Goal: Information Seeking & Learning: Check status

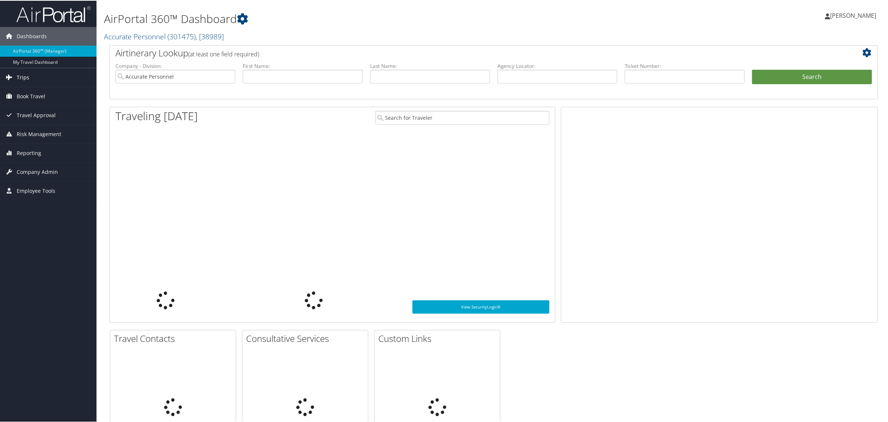
click at [21, 78] on span "Trips" at bounding box center [23, 77] width 13 height 19
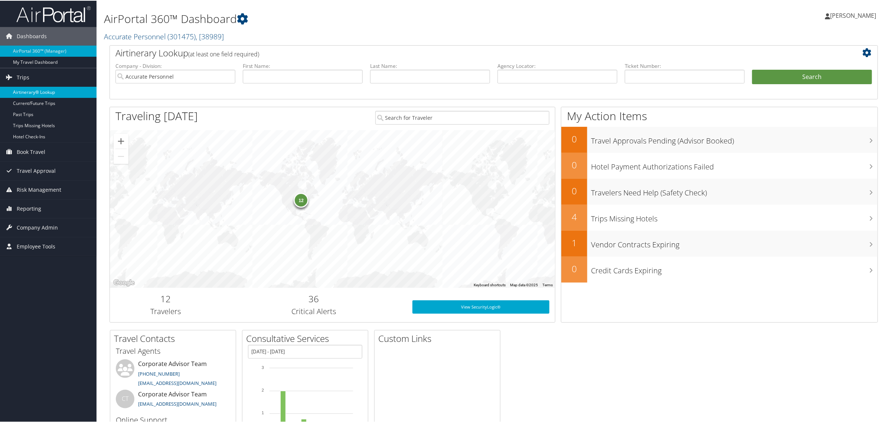
click at [30, 91] on link "Airtinerary® Lookup" at bounding box center [48, 91] width 97 height 11
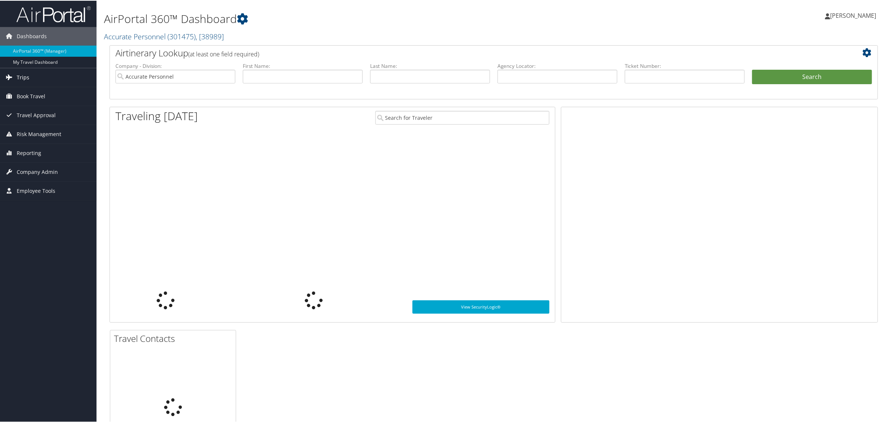
click at [18, 78] on span "Trips" at bounding box center [23, 77] width 13 height 19
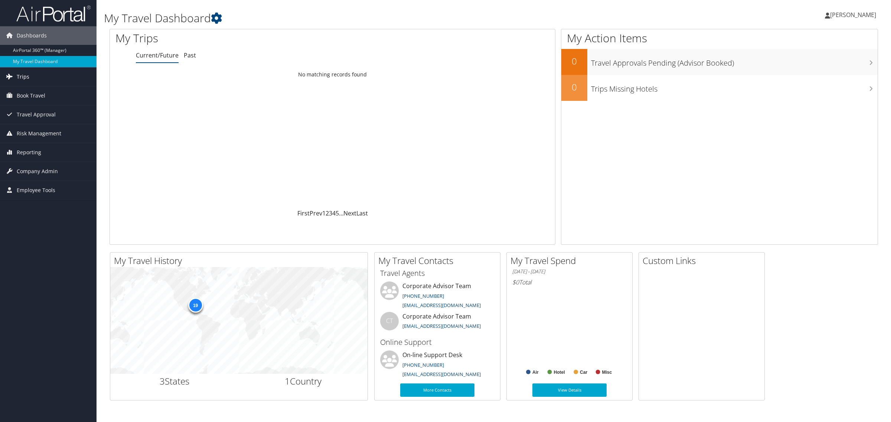
click at [22, 84] on span "Trips" at bounding box center [23, 77] width 13 height 19
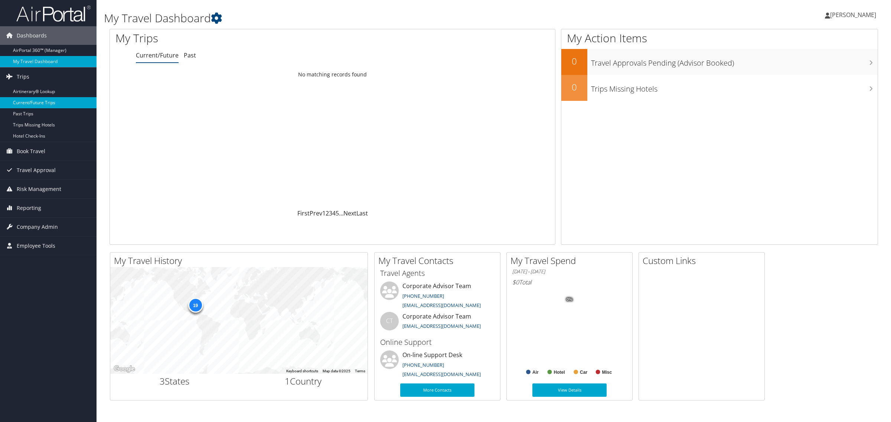
click at [34, 104] on link "Current/Future Trips" at bounding box center [48, 102] width 97 height 11
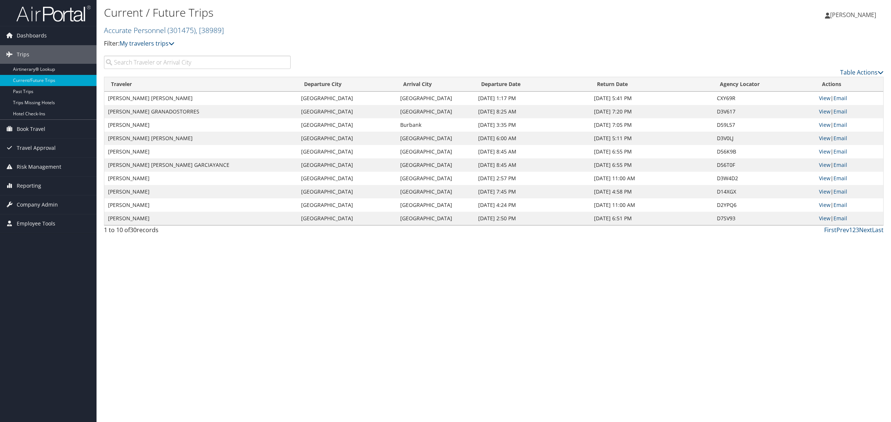
click at [336, 288] on div "Current / Future Trips Accurate Personnel ( 301475 ) , [ 38989 ] Accurate Perso…" at bounding box center [494, 211] width 794 height 422
click at [164, 59] on input "search" at bounding box center [197, 62] width 187 height 13
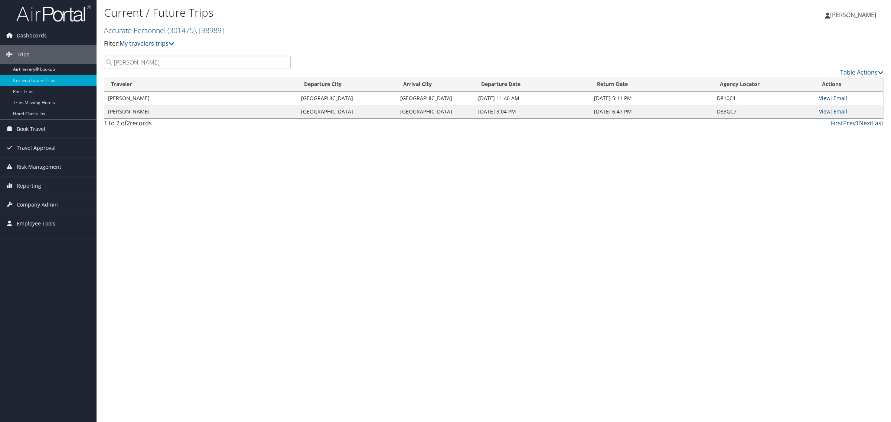
type input "Lizette"
click at [824, 108] on link "View" at bounding box center [825, 111] width 12 height 7
click at [825, 96] on link "View" at bounding box center [825, 98] width 12 height 7
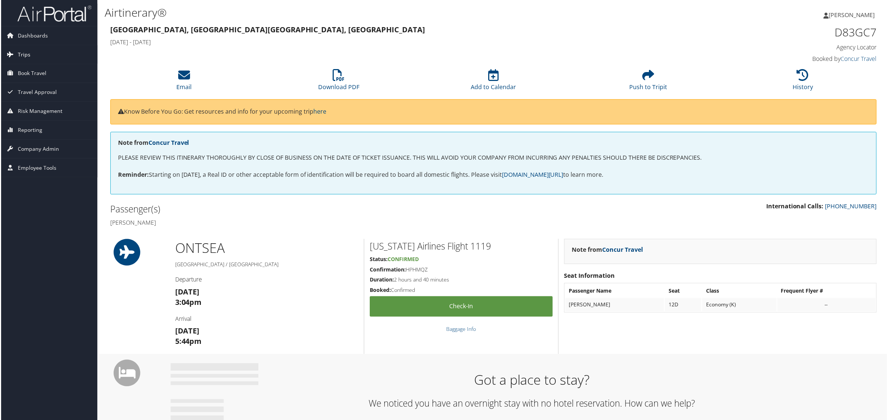
click at [23, 52] on span "Trips" at bounding box center [23, 54] width 13 height 19
click at [25, 90] on link "Past Trips" at bounding box center [48, 91] width 97 height 11
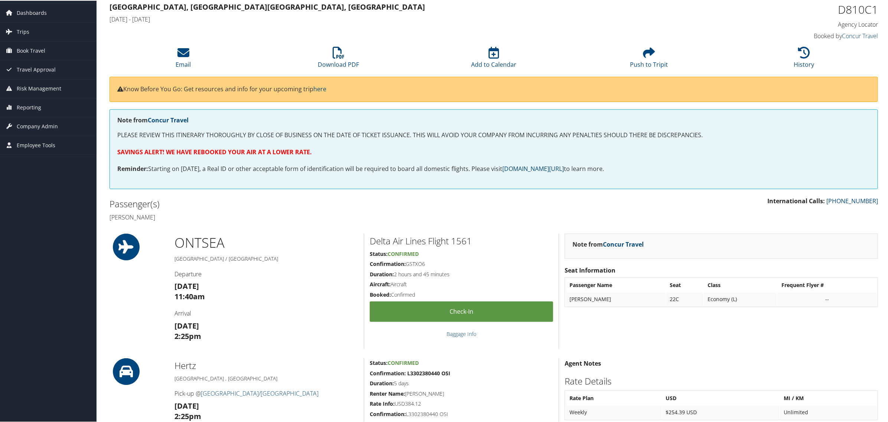
scroll to position [46, 0]
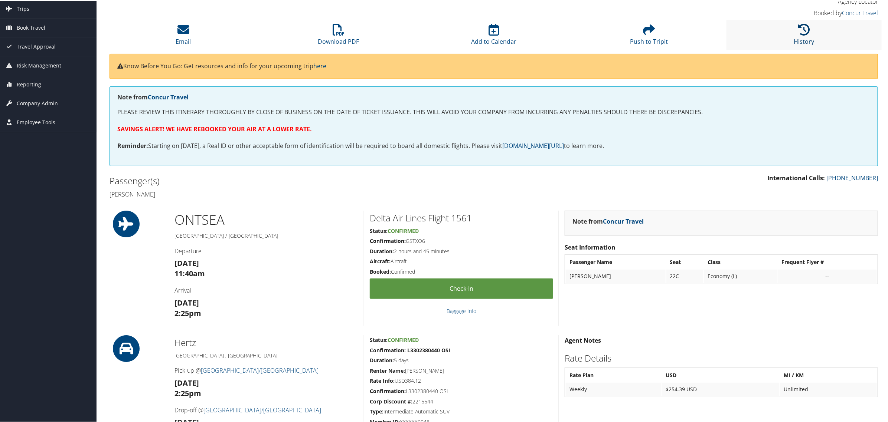
click at [801, 31] on icon at bounding box center [804, 29] width 12 height 12
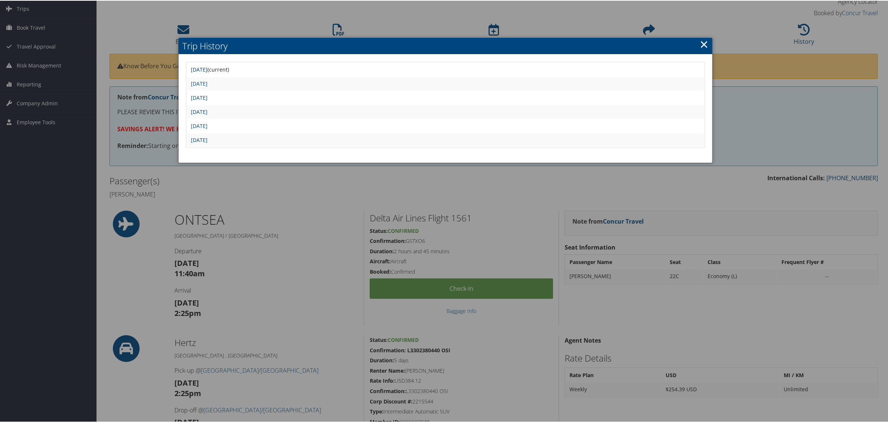
click at [208, 69] on link "Fri Aug 29 10:19:51 MDT 2025" at bounding box center [199, 68] width 17 height 7
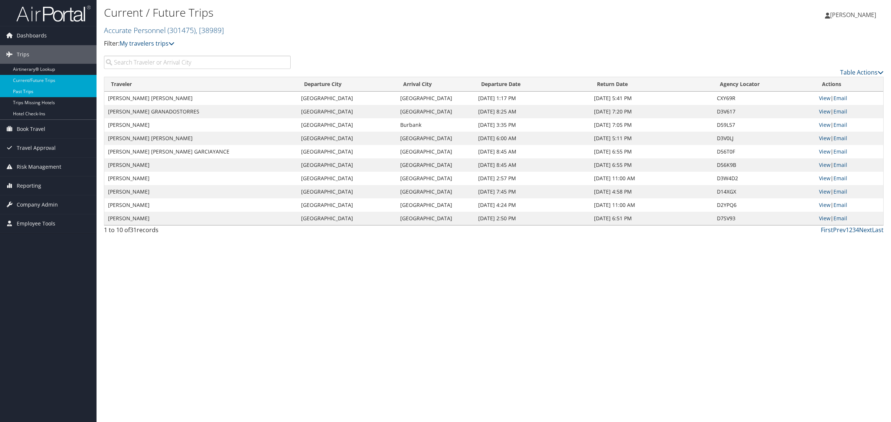
click at [33, 91] on link "Past Trips" at bounding box center [48, 91] width 97 height 11
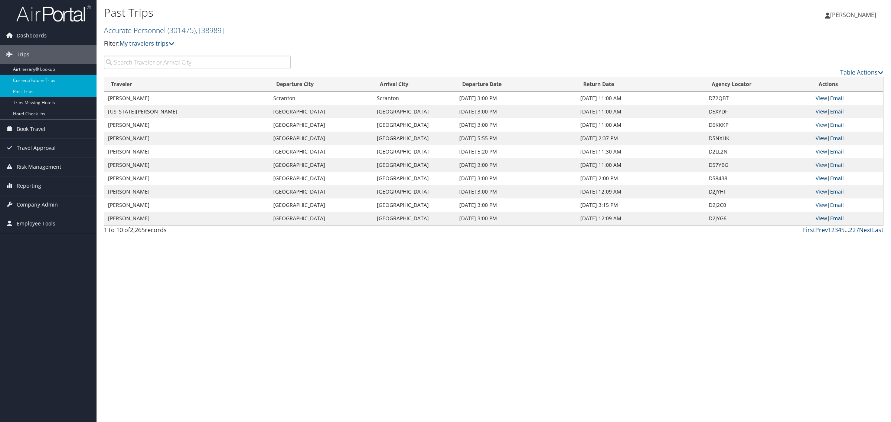
click at [29, 82] on link "Current/Future Trips" at bounding box center [48, 80] width 97 height 11
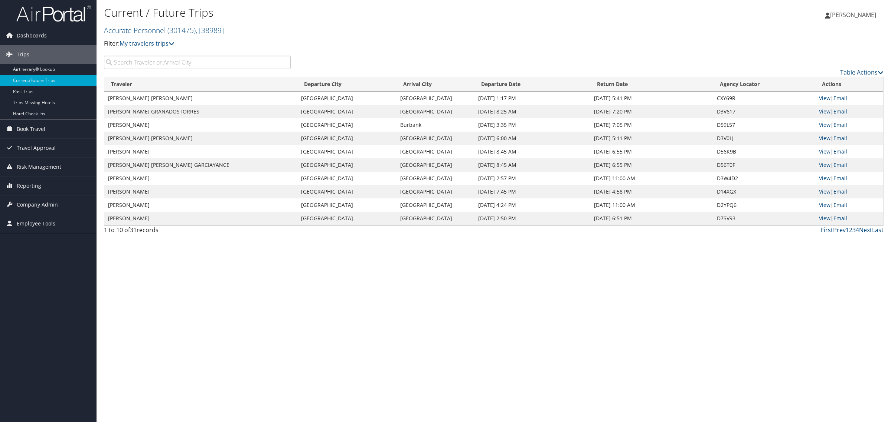
click at [207, 61] on input "search" at bounding box center [197, 62] width 187 height 13
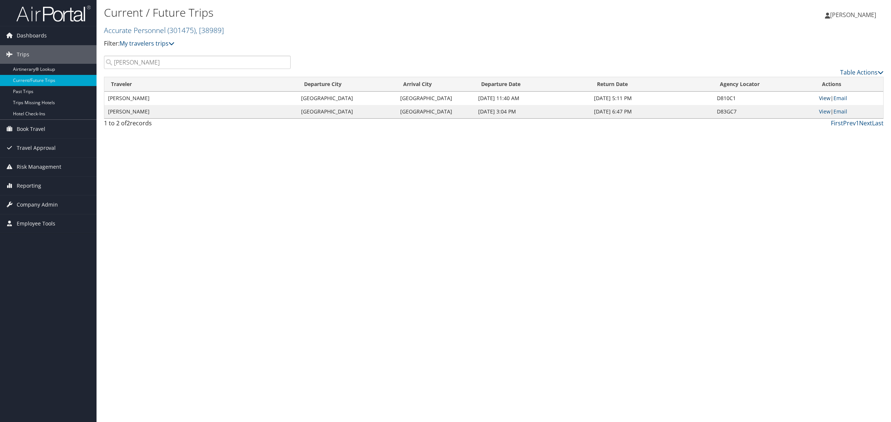
type input "[PERSON_NAME]"
click at [825, 98] on link "View" at bounding box center [825, 98] width 12 height 7
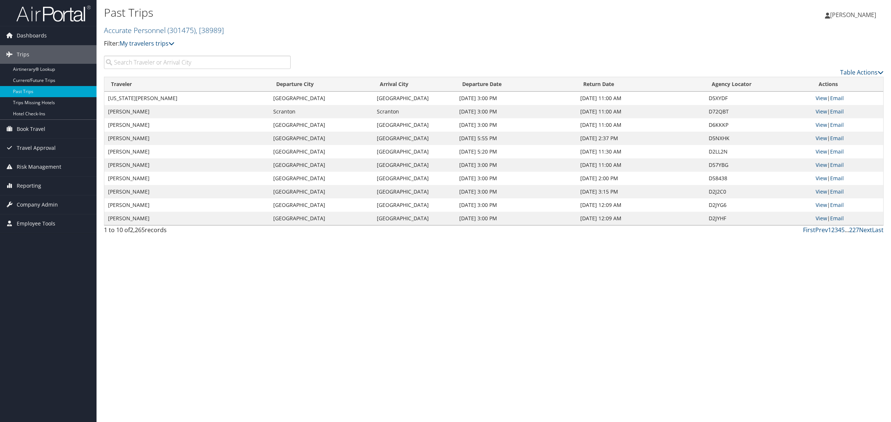
click at [158, 67] on input "search" at bounding box center [197, 62] width 187 height 13
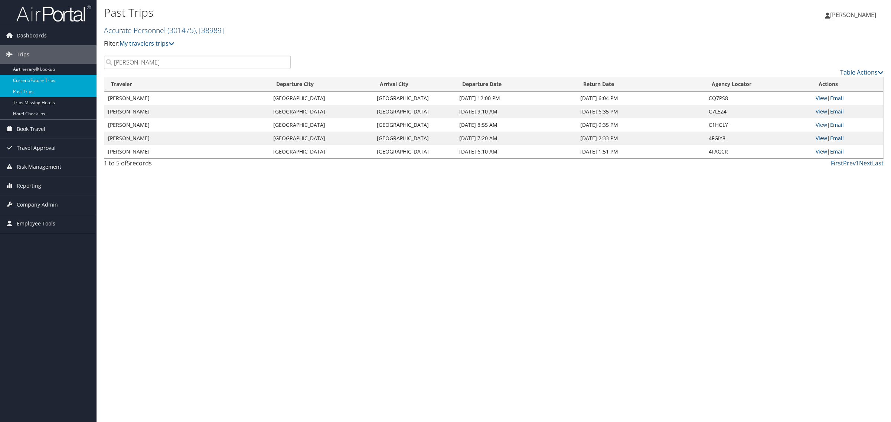
type input "Lizette"
click at [32, 81] on link "Current/Future Trips" at bounding box center [48, 80] width 97 height 11
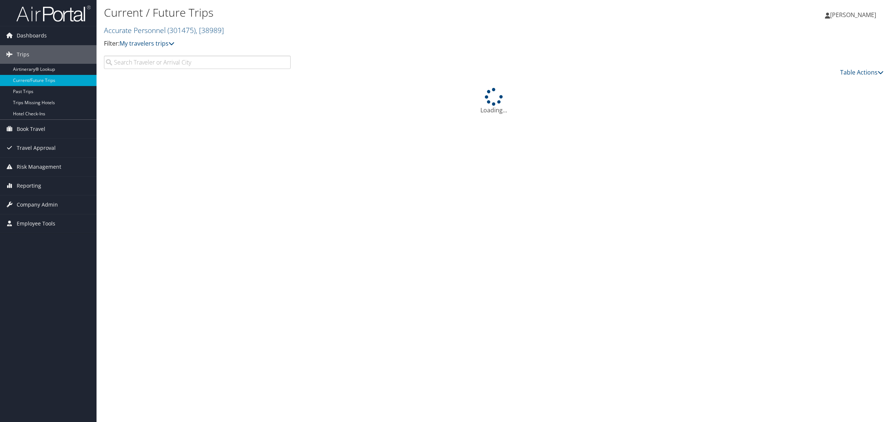
click at [158, 66] on input "search" at bounding box center [197, 62] width 187 height 13
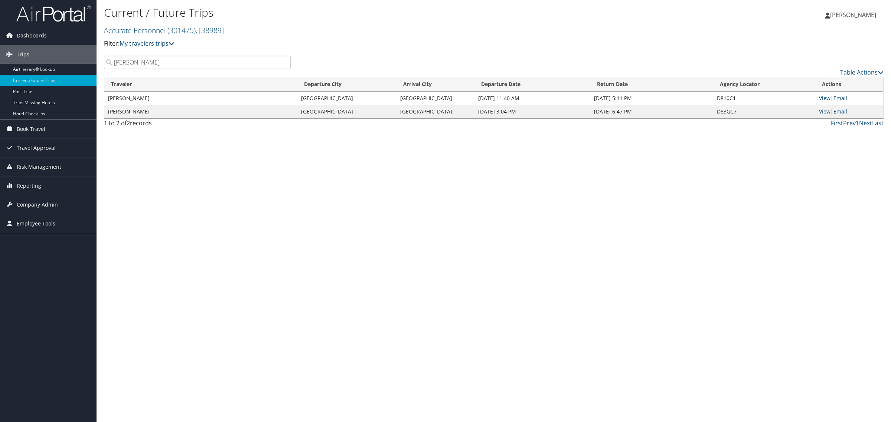
type input "Lizette"
click at [824, 111] on link "View" at bounding box center [825, 111] width 12 height 7
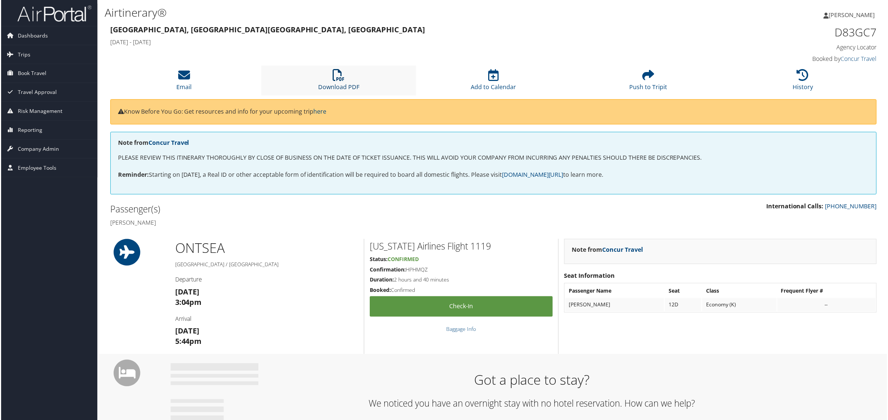
click at [333, 77] on icon at bounding box center [339, 75] width 12 height 12
click at [833, 17] on span "[PERSON_NAME]" at bounding box center [853, 15] width 46 height 8
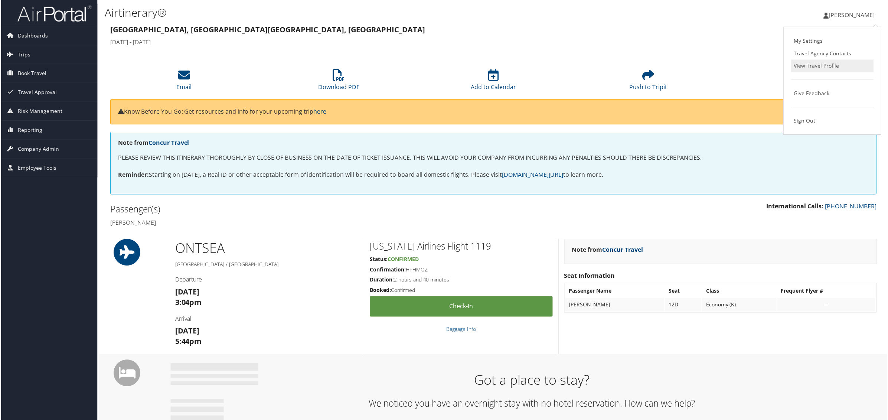
click at [816, 66] on link "View Travel Profile" at bounding box center [833, 66] width 83 height 13
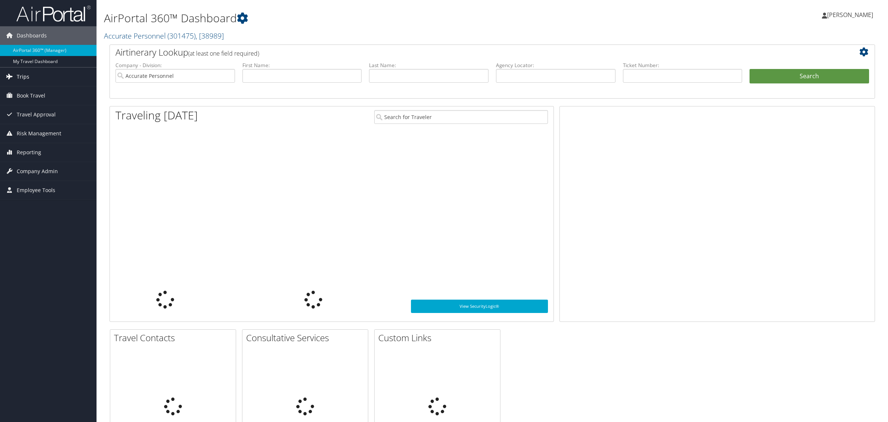
click at [31, 72] on link "Trips" at bounding box center [48, 77] width 97 height 19
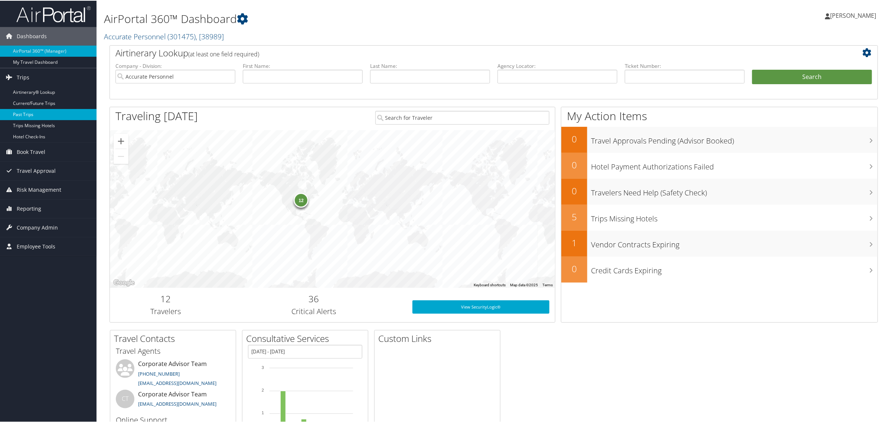
click at [28, 116] on link "Past Trips" at bounding box center [48, 113] width 97 height 11
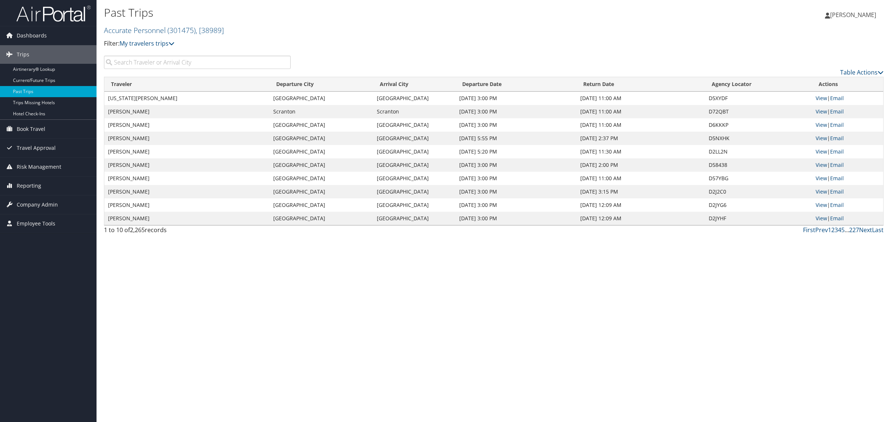
click at [152, 61] on input "search" at bounding box center [197, 62] width 187 height 13
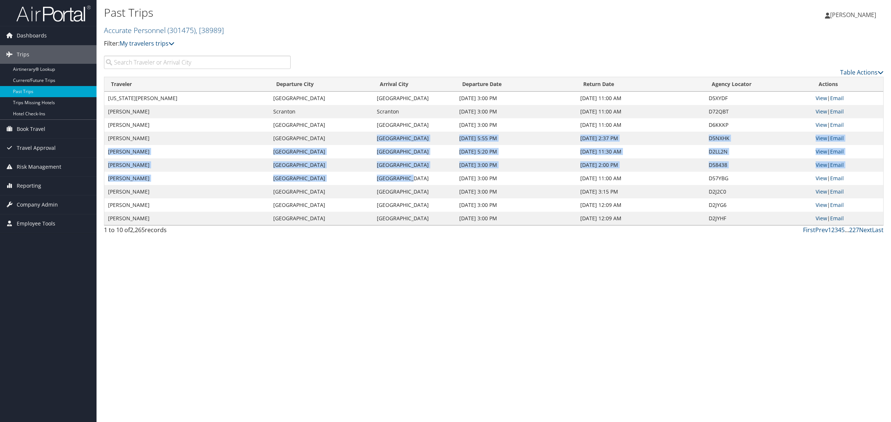
drag, startPoint x: 373, startPoint y: 138, endPoint x: 407, endPoint y: 183, distance: 56.3
click at [407, 183] on tbody "VIRGINIA MEDRANO Cincinnati Cincinnati Aug 27, 2025 3:00 PM Aug 28, 2025 11:00 …" at bounding box center [493, 159] width 779 height 134
click at [425, 181] on td "Indianapolis" at bounding box center [414, 178] width 82 height 13
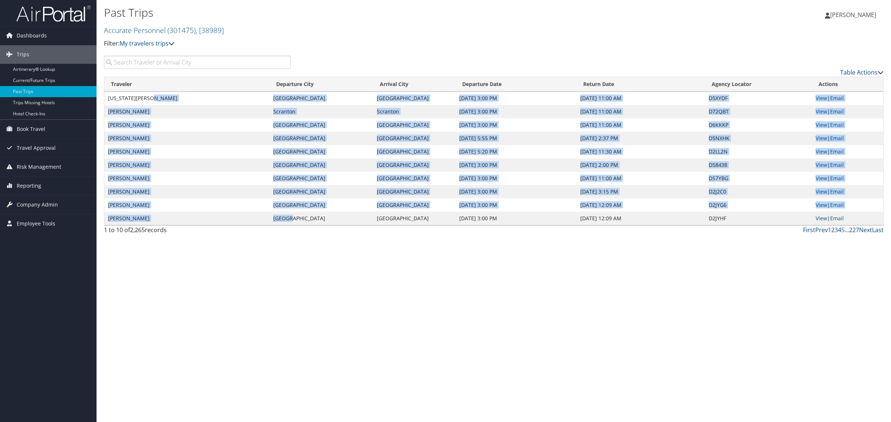
drag, startPoint x: 268, startPoint y: 96, endPoint x: 292, endPoint y: 225, distance: 131.1
click at [292, 225] on tbody "VIRGINIA MEDRANO Cincinnati Cincinnati Aug 27, 2025 3:00 PM Aug 28, 2025 11:00 …" at bounding box center [493, 159] width 779 height 134
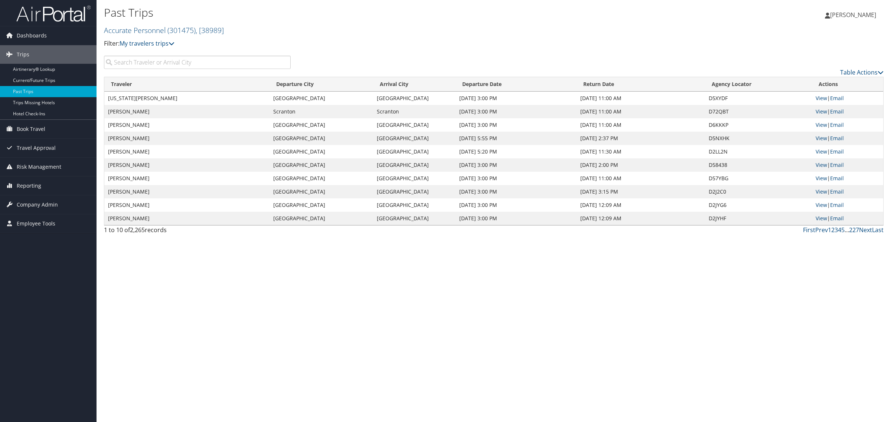
click at [323, 223] on td "Sacramento" at bounding box center [322, 218] width 104 height 13
drag, startPoint x: 270, startPoint y: 190, endPoint x: 519, endPoint y: 205, distance: 249.6
click at [501, 192] on tr "RAQUEL ACEVEDO Sacramento Chicago Aug 19, 2025 3:00 PM Aug 22, 2025 3:15 PM D2J…" at bounding box center [493, 191] width 779 height 13
click at [863, 231] on link "Next" at bounding box center [865, 230] width 13 height 8
click at [405, 260] on div "Past Trips Accurate Personnel ( 301475 ) , [ 38989 ] Accurate Personnel Accurat…" at bounding box center [494, 211] width 794 height 422
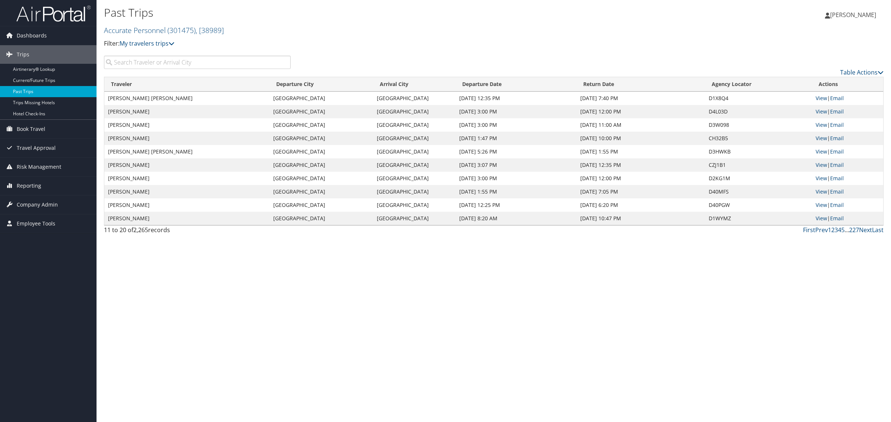
click at [34, 88] on link "Past Trips" at bounding box center [48, 91] width 97 height 11
drag, startPoint x: 461, startPoint y: 140, endPoint x: 643, endPoint y: 207, distance: 193.1
click at [643, 207] on tbody "VIRGINIA MEDRANO Cincinnati Cincinnati Aug 27, 2025 3:00 PM Aug 28, 2025 11:00 …" at bounding box center [493, 159] width 779 height 134
click at [412, 224] on td "Sarasota" at bounding box center [414, 218] width 82 height 13
drag, startPoint x: 290, startPoint y: 223, endPoint x: 496, endPoint y: 223, distance: 205.3
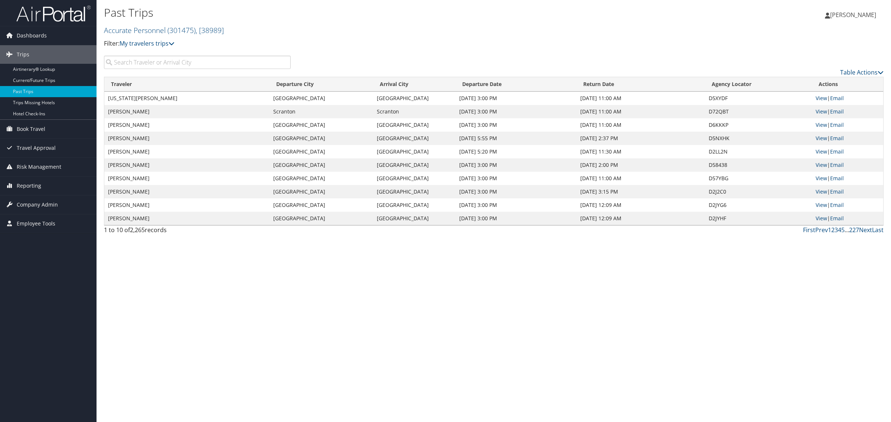
click at [492, 224] on tr "RAYMOND JAMES NIECESTRO Sacramento Sarasota Aug 19, 2025 3:00 PM Aug 23, 2025 1…" at bounding box center [493, 218] width 779 height 13
click at [603, 232] on div "First Prev 1 2 3 4 5 … 227 Next Last" at bounding box center [593, 230] width 582 height 9
click at [554, 220] on td "Aug 19, 2025 3:00 PM" at bounding box center [516, 218] width 121 height 13
click at [140, 63] on input "search" at bounding box center [197, 62] width 187 height 13
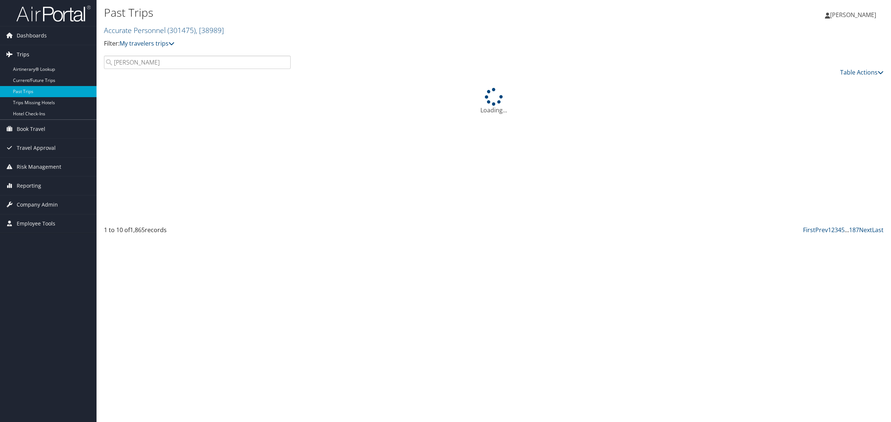
drag, startPoint x: 156, startPoint y: 59, endPoint x: 95, endPoint y: 62, distance: 60.9
click at [97, 62] on div "Past Trips Accurate Personnel ( 301475 ) , [ 38989 ] Accurate Personnel Accurat…" at bounding box center [494, 211] width 794 height 422
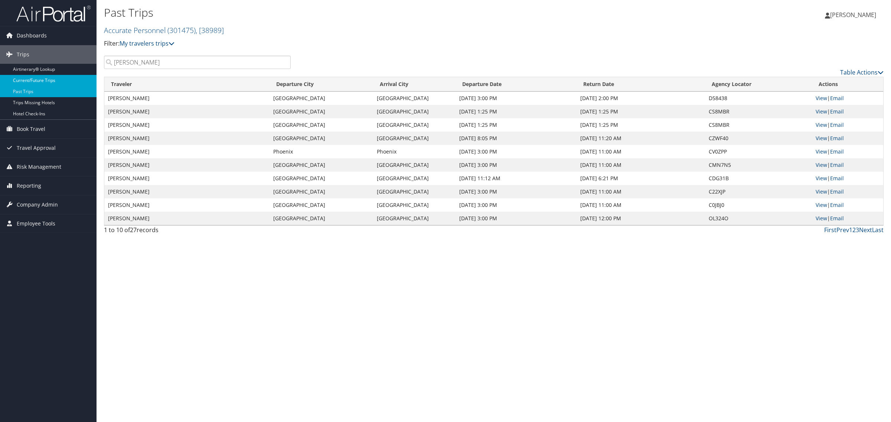
type input "Diane"
click at [31, 79] on link "Current/Future Trips" at bounding box center [48, 80] width 97 height 11
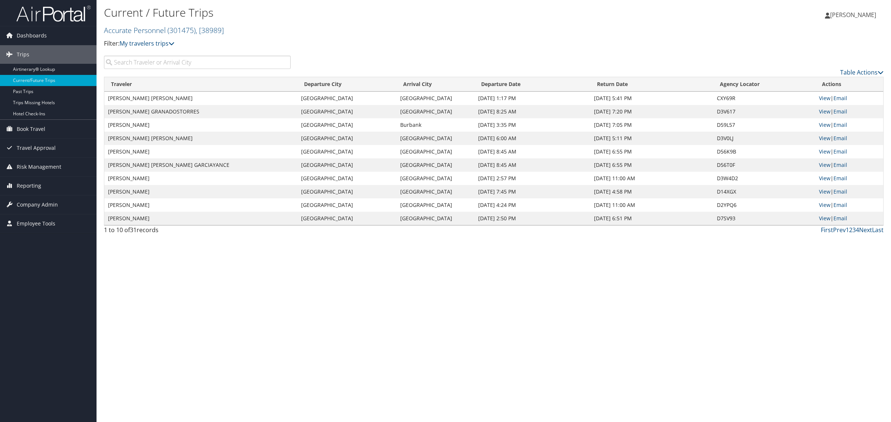
click at [208, 67] on input "search" at bounding box center [197, 62] width 187 height 13
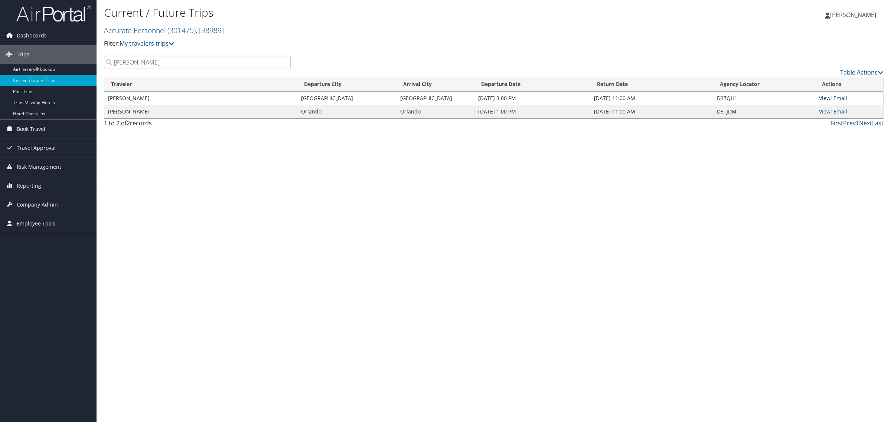
click at [826, 100] on link "View" at bounding box center [825, 98] width 12 height 7
click at [143, 63] on input "Diane" at bounding box center [197, 62] width 187 height 13
click at [148, 62] on input "Diane" at bounding box center [197, 62] width 187 height 13
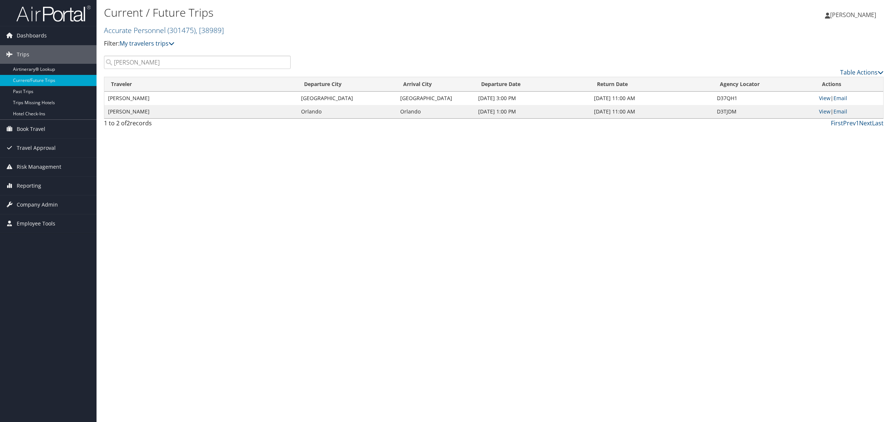
click at [148, 62] on input "Diane" at bounding box center [197, 62] width 187 height 13
click at [147, 62] on input "Diane" at bounding box center [197, 62] width 187 height 13
type input "Clarice"
click at [822, 113] on link "View" at bounding box center [825, 111] width 12 height 7
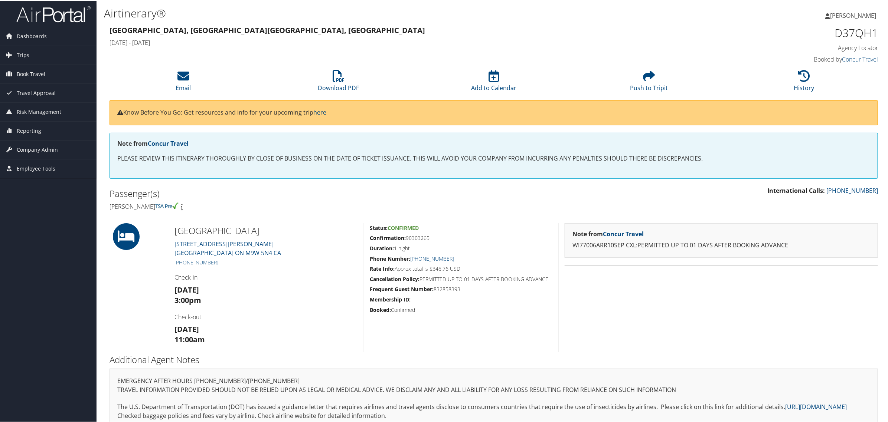
click at [444, 241] on h5 "Confirmation: 90303265" at bounding box center [461, 237] width 183 height 7
click at [441, 242] on div "Status: Confirmed Confirmation: 90303265 Duration: 1 night Phone Number: [PHONE…" at bounding box center [461, 287] width 195 height 129
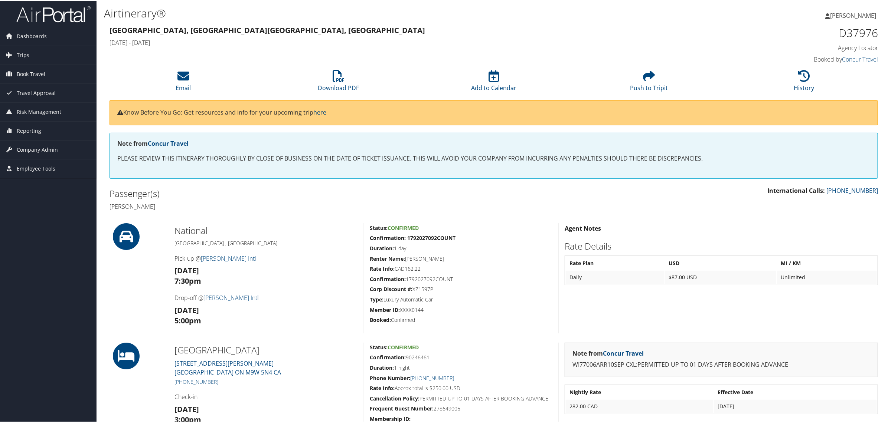
scroll to position [93, 0]
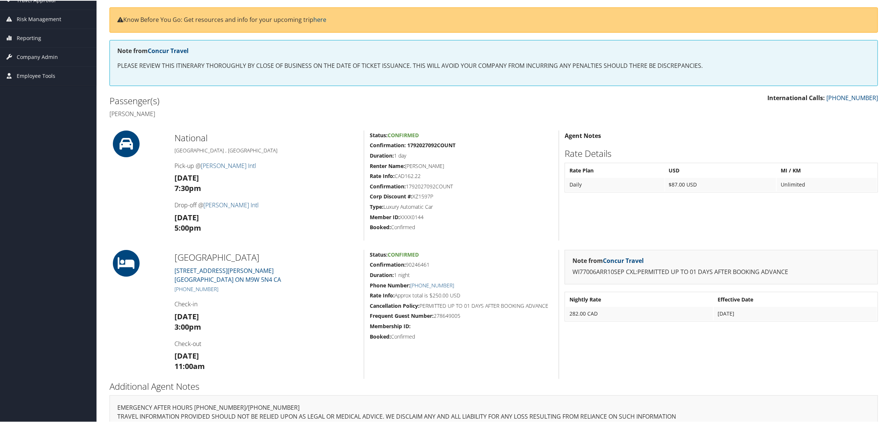
drag, startPoint x: 312, startPoint y: 212, endPoint x: 569, endPoint y: 47, distance: 305.1
click at [316, 212] on h3 "[DATE] 5:00pm" at bounding box center [266, 222] width 184 height 21
